Goal: Task Accomplishment & Management: Manage account settings

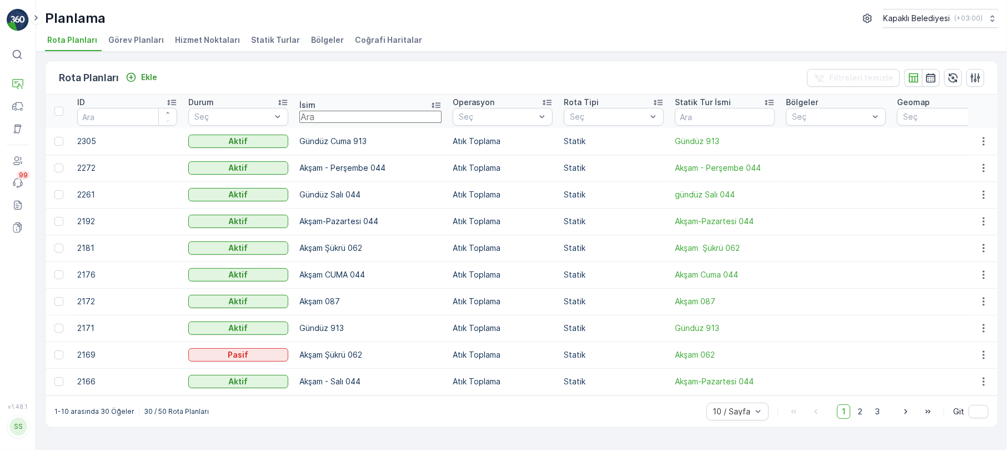
click at [321, 114] on input "text" at bounding box center [371, 117] width 142 height 12
type input "062"
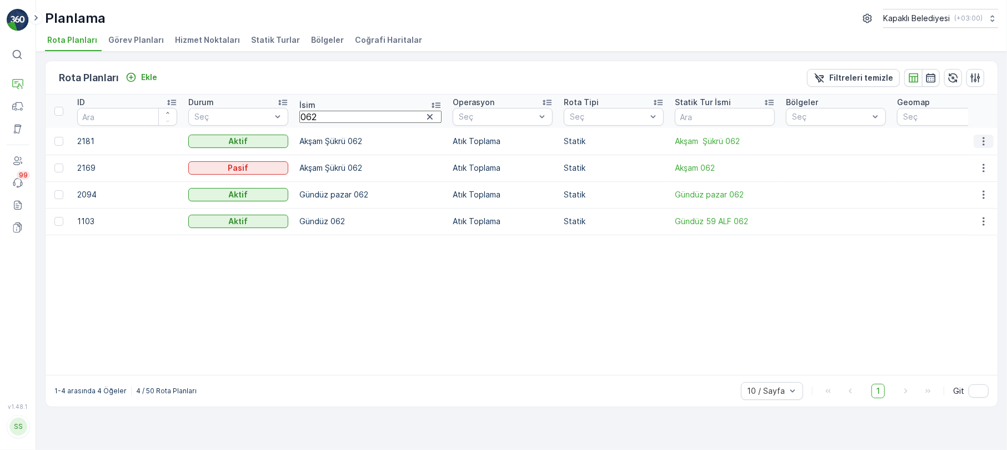
click at [987, 136] on icon "button" at bounding box center [984, 141] width 11 height 11
click at [981, 158] on span "Rota Planını Düzenle" at bounding box center [964, 157] width 76 height 11
